Goal: Information Seeking & Learning: Learn about a topic

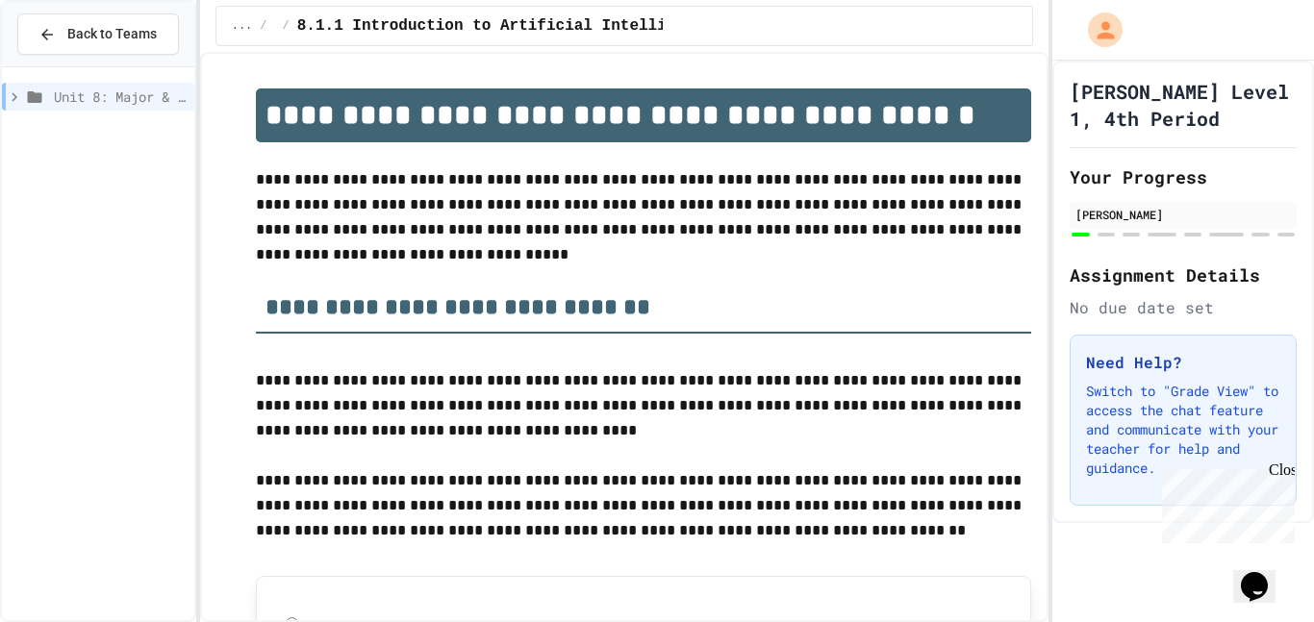
click at [13, 102] on icon at bounding box center [14, 96] width 17 height 17
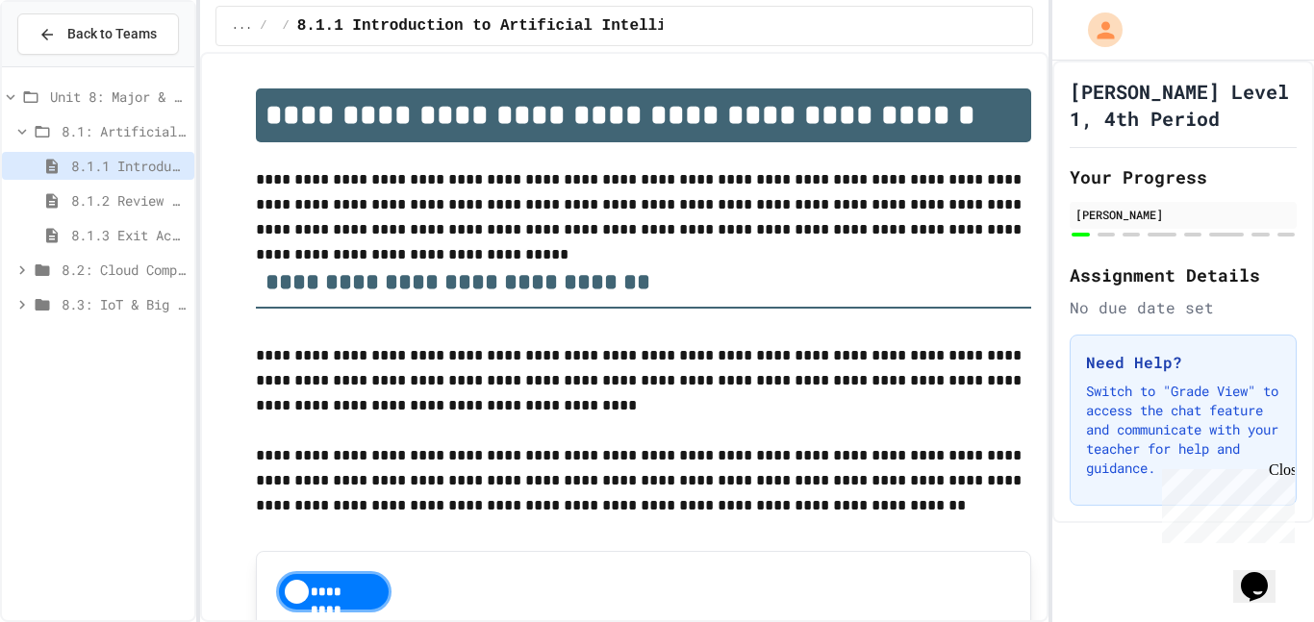
click at [16, 298] on icon at bounding box center [21, 304] width 17 height 17
click at [66, 319] on div "8.3: IoT & Big Data" at bounding box center [98, 307] width 192 height 35
click at [70, 326] on div "8.3.1 The Internet of Things and Big Data: Our Connected Digital World" at bounding box center [98, 339] width 192 height 28
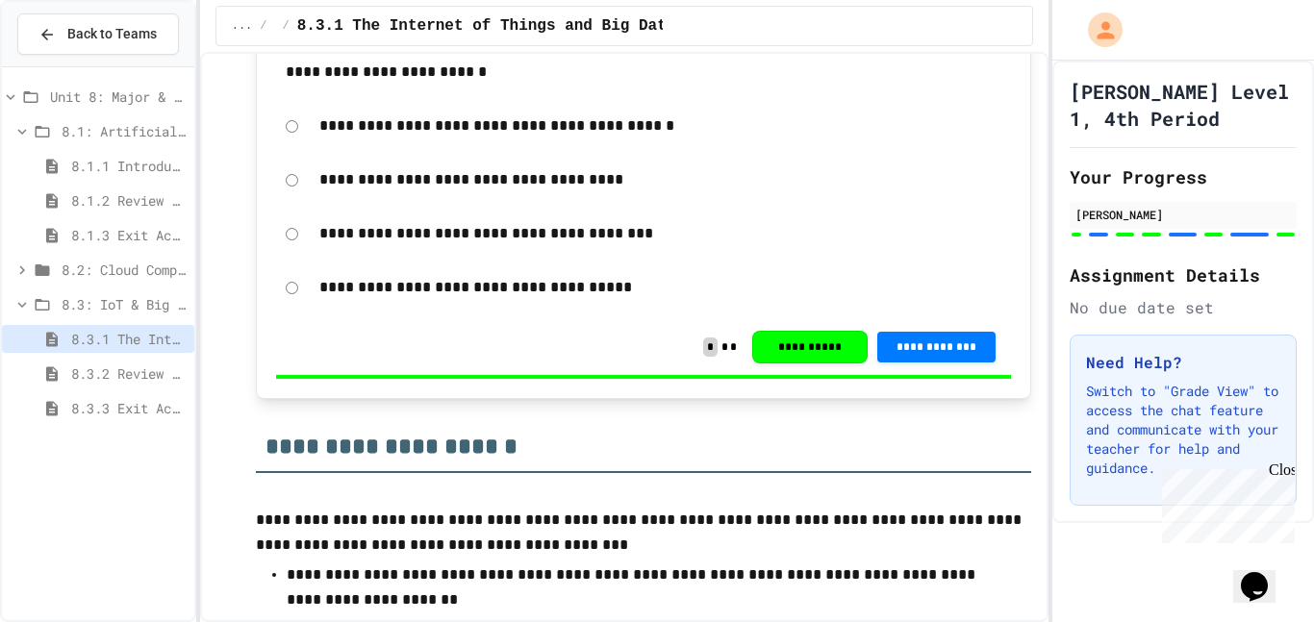
scroll to position [7909, 0]
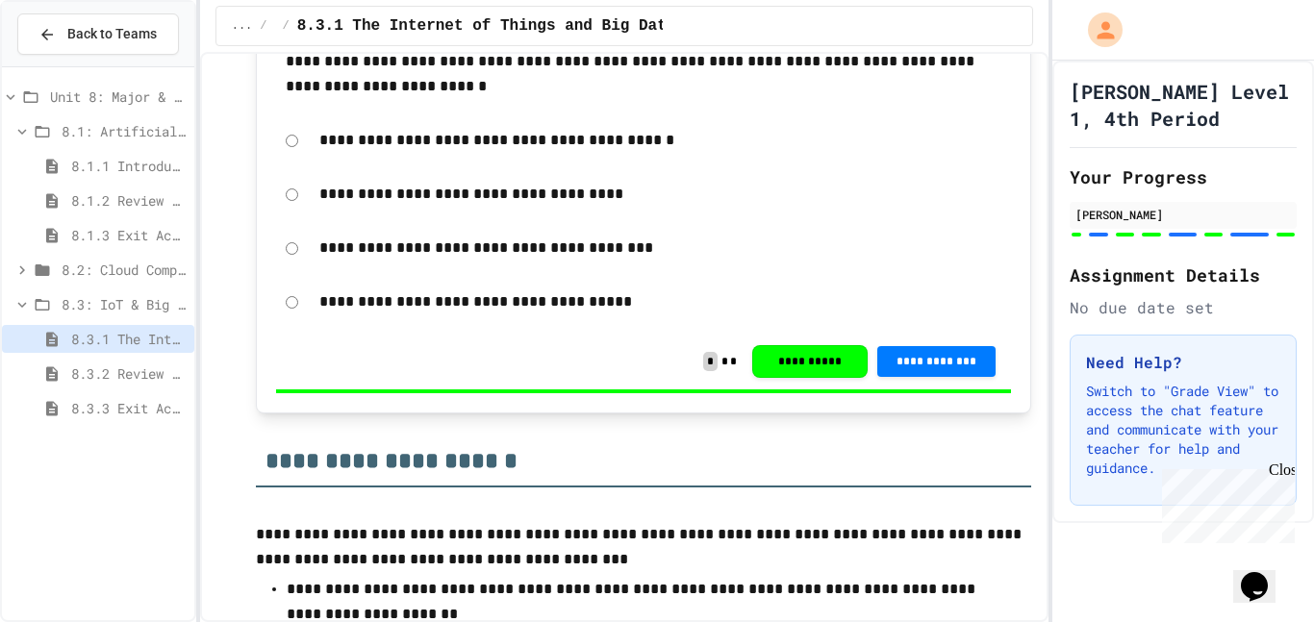
click at [143, 366] on span "8.3.2 Review - The Internet of Things and Big Data" at bounding box center [128, 374] width 115 height 20
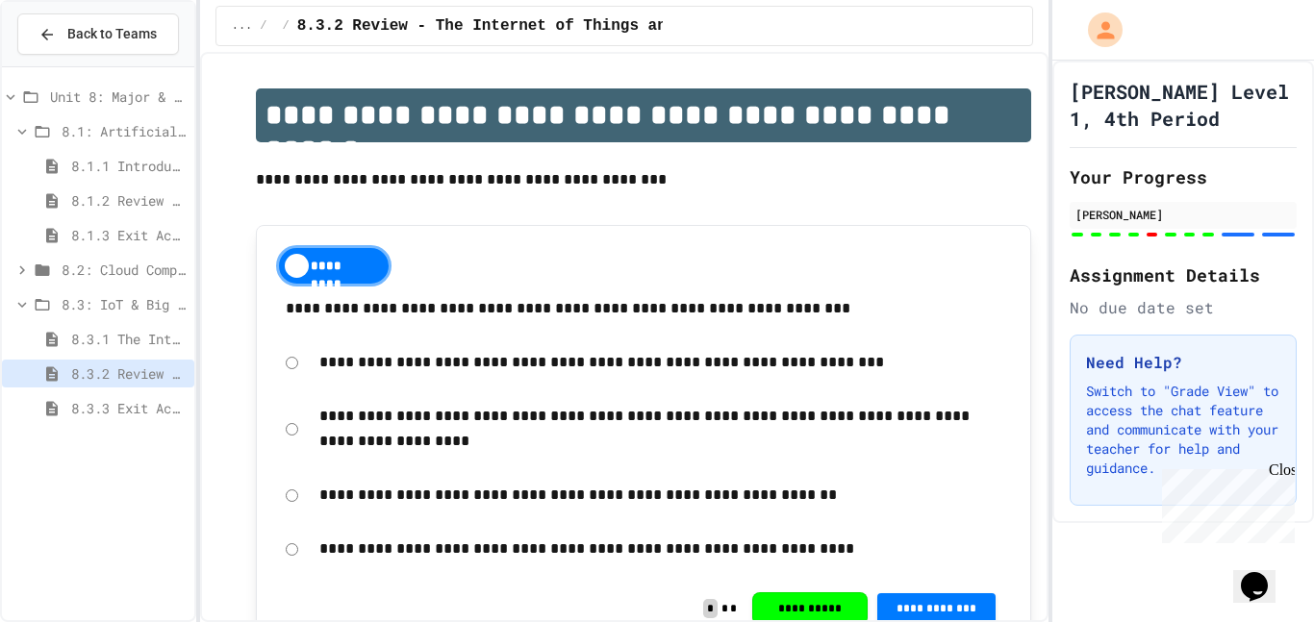
click at [143, 366] on span "8.3.2 Review - The Internet of Things and Big Data" at bounding box center [128, 374] width 115 height 20
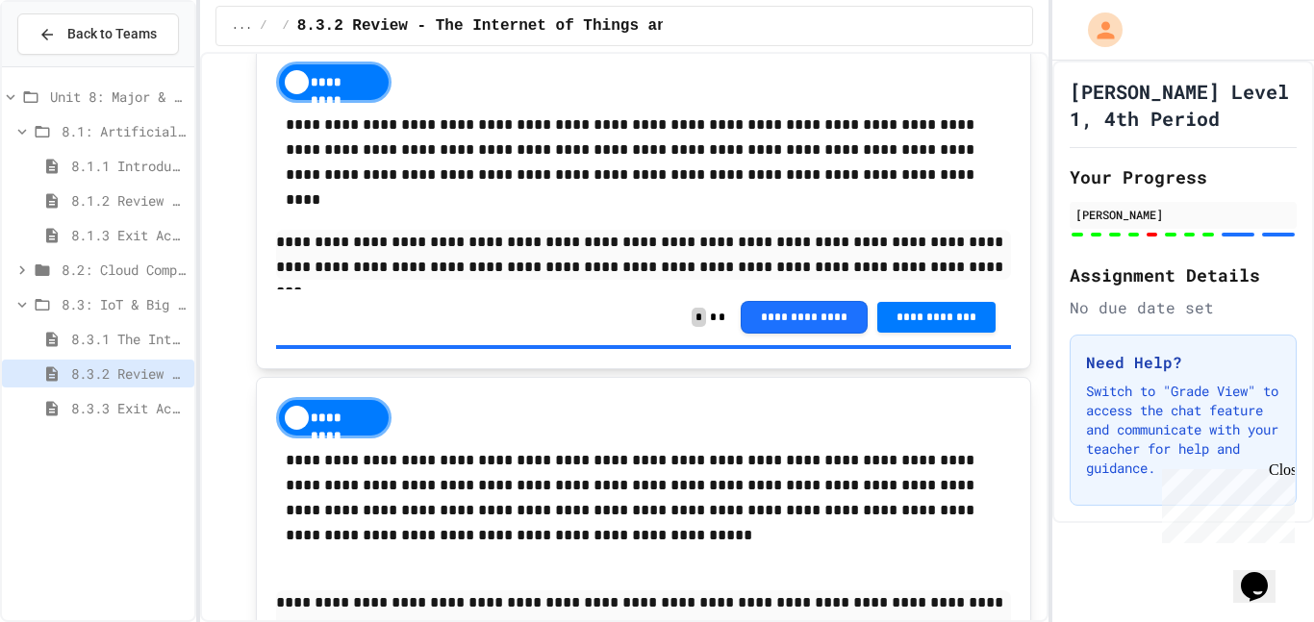
scroll to position [4056, 0]
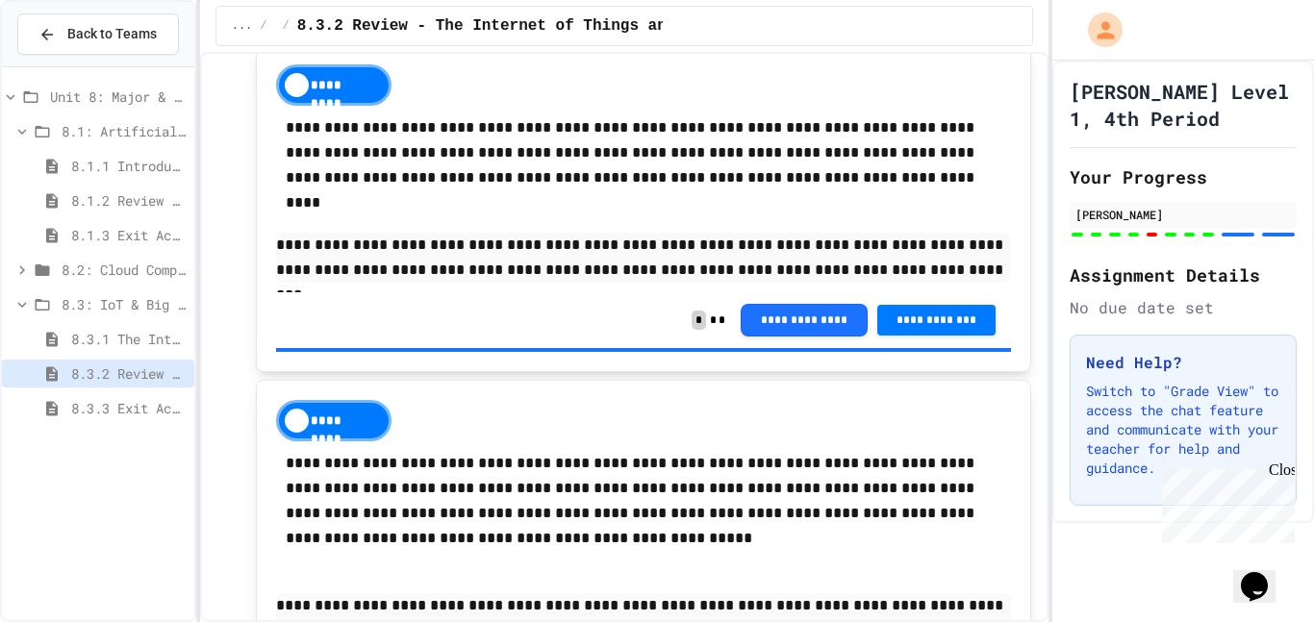
click at [119, 421] on div "8.3.3 Exit Activity - IoT Data Detective Challenge" at bounding box center [98, 408] width 192 height 28
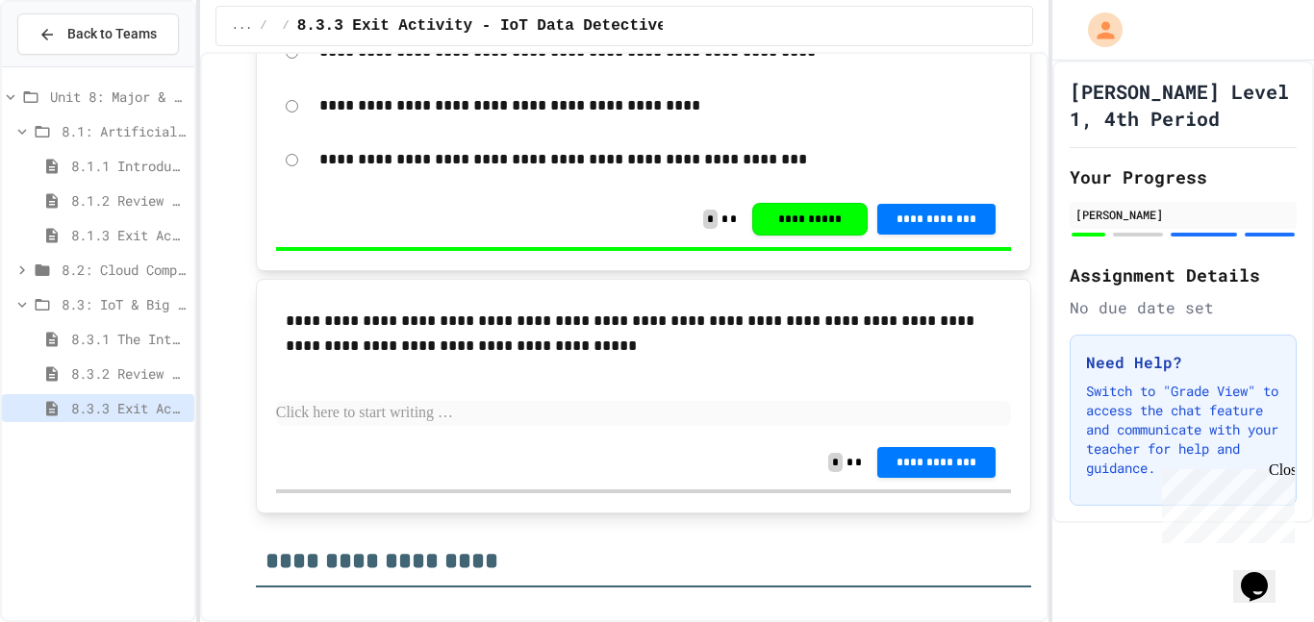
scroll to position [1214, 0]
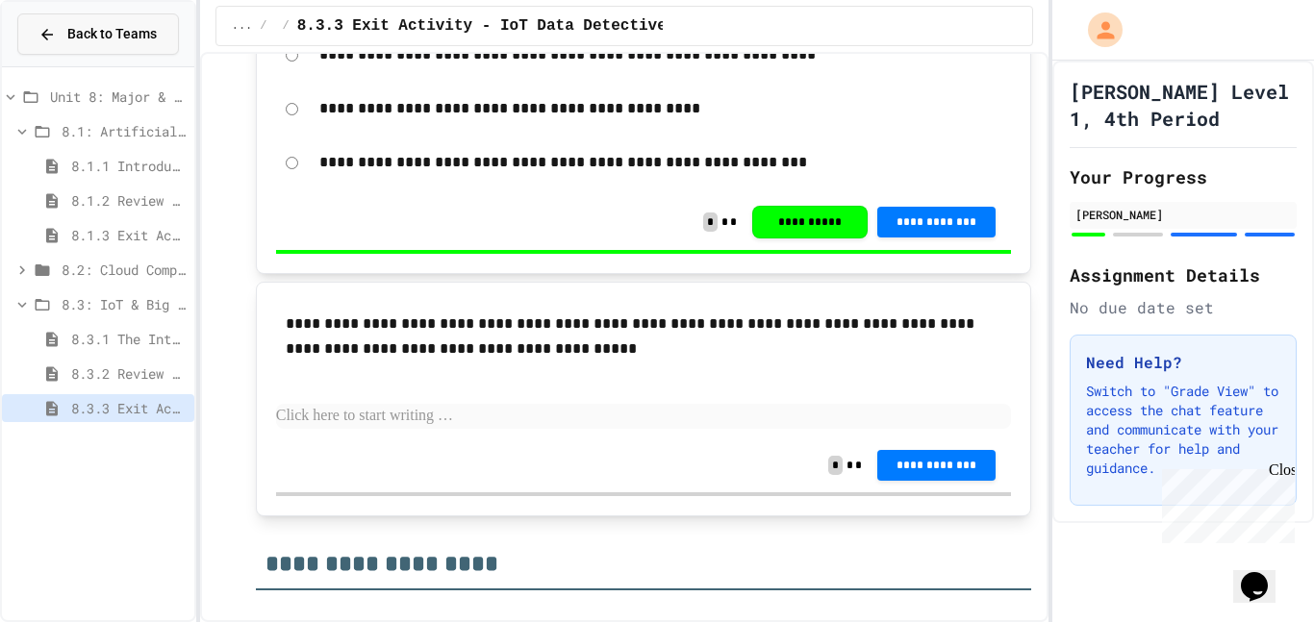
click at [118, 32] on span "Back to Teams" at bounding box center [111, 34] width 89 height 20
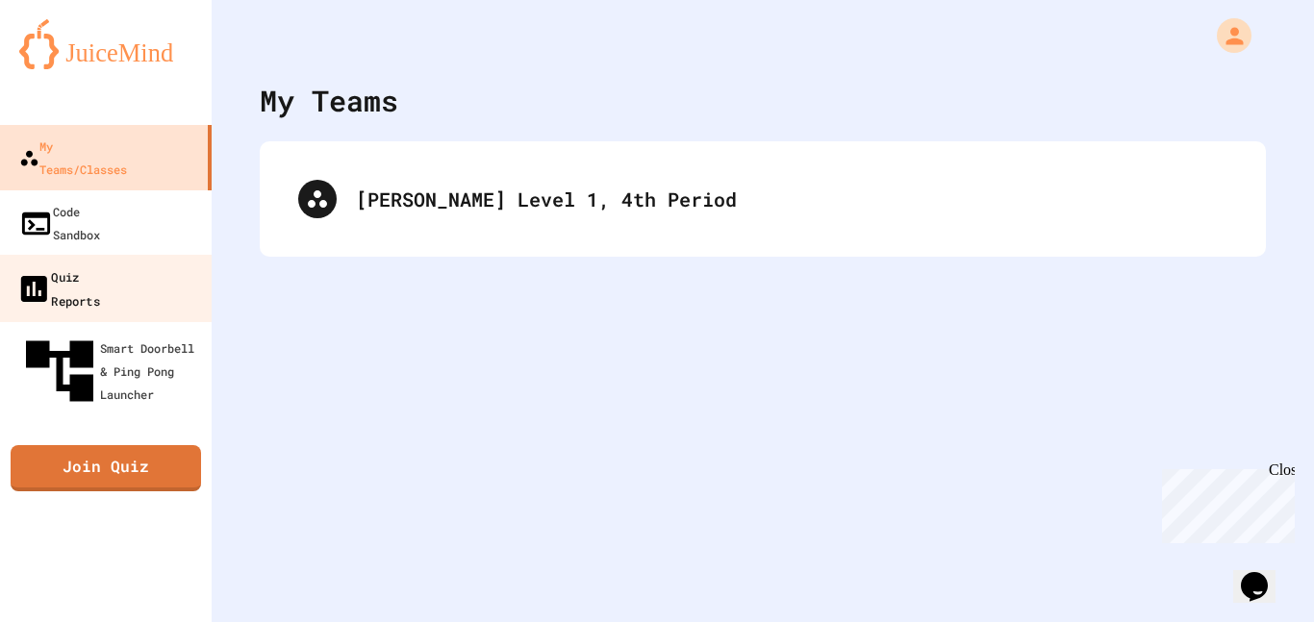
click at [86, 264] on div "Quiz Reports" at bounding box center [58, 287] width 84 height 47
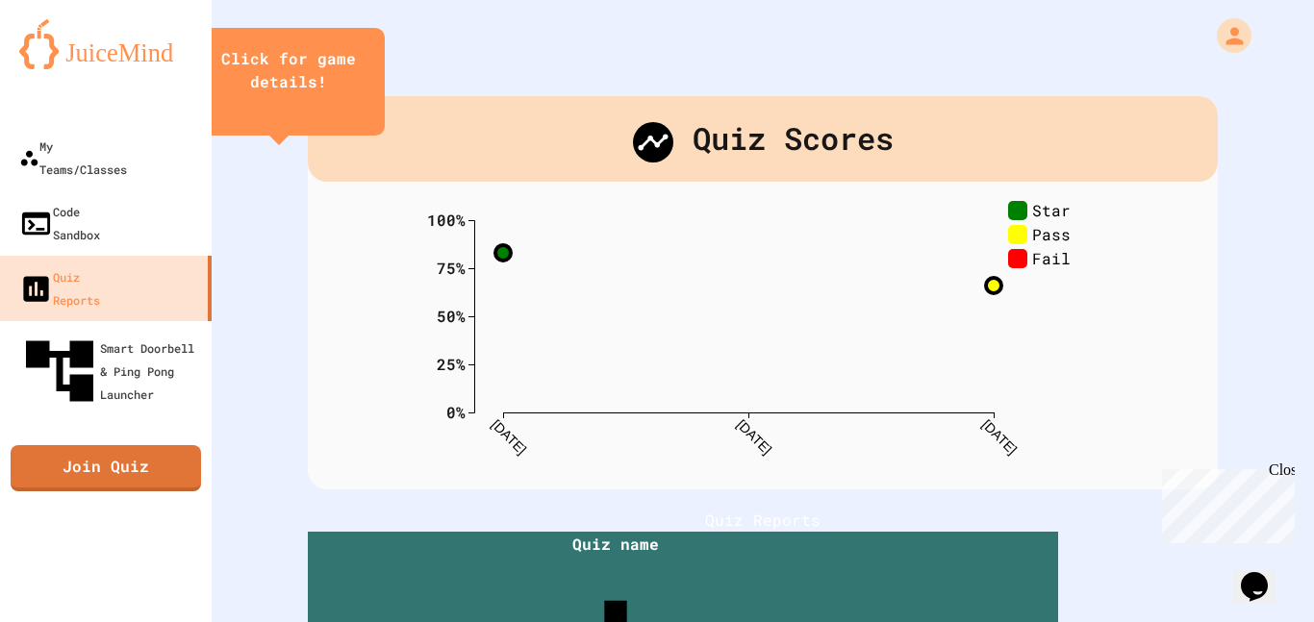
scroll to position [238, 0]
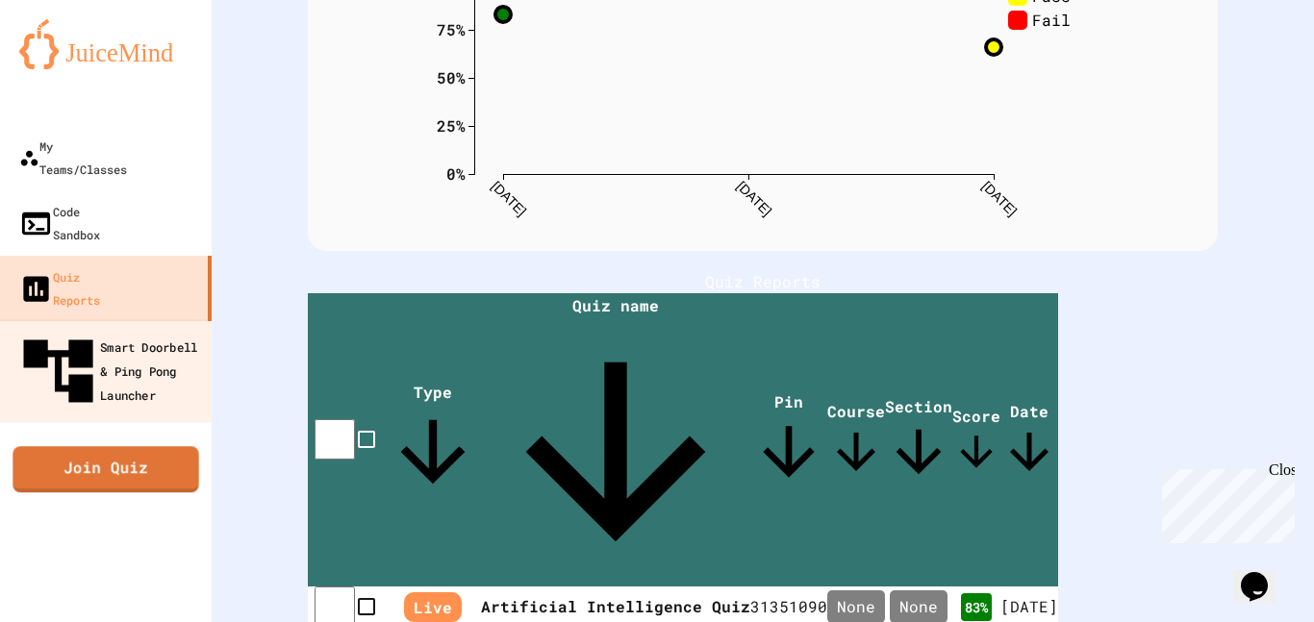
click at [61, 319] on link "Smart Doorbell & Ping Pong Launcher" at bounding box center [106, 370] width 218 height 103
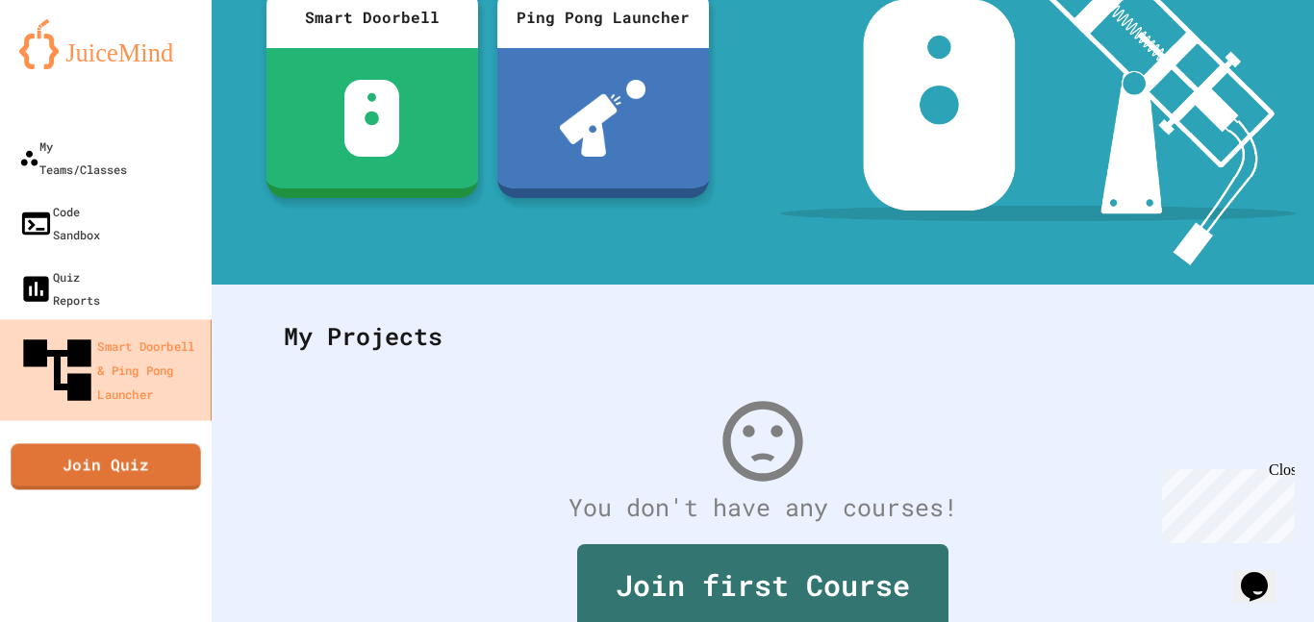
scroll to position [207, 0]
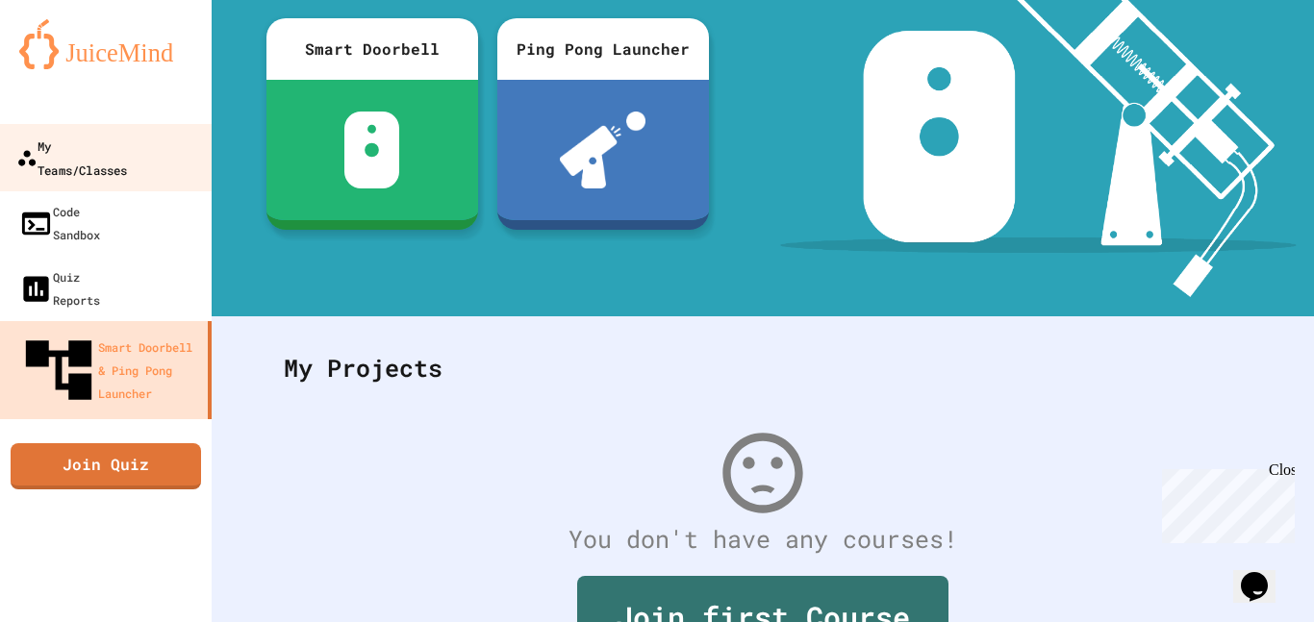
click at [84, 145] on div "My Teams/Classes" at bounding box center [71, 157] width 111 height 47
